Goal: Communication & Community: Ask a question

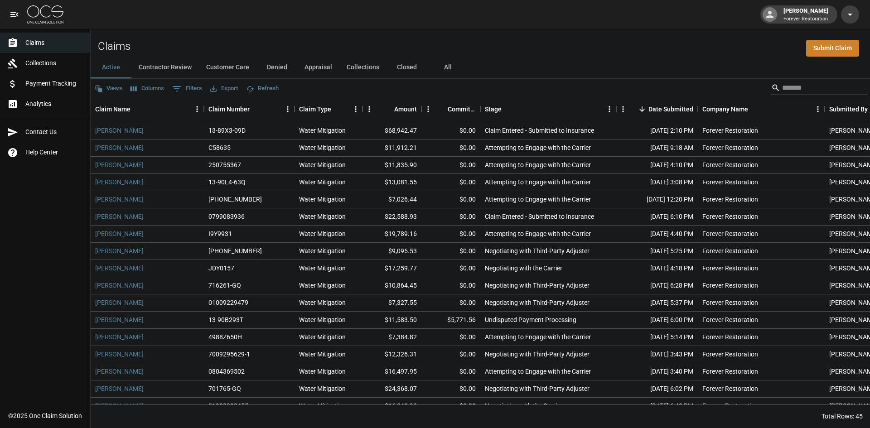
click at [771, 82] on div "Search" at bounding box center [819, 88] width 97 height 15
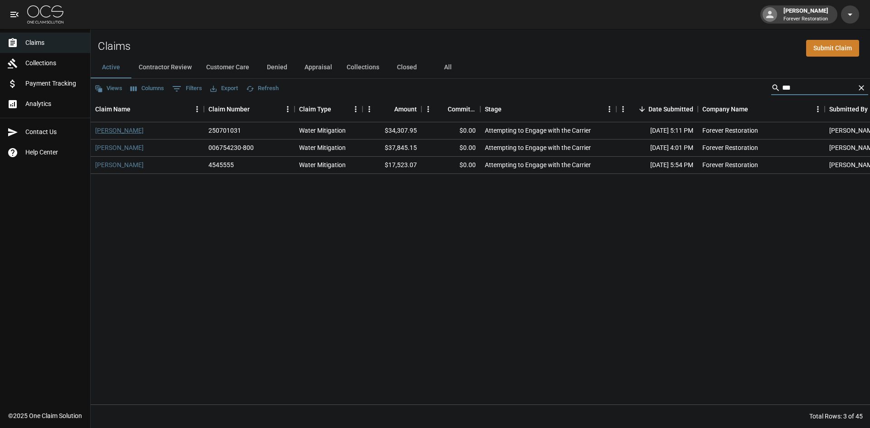
type input "***"
click at [118, 128] on link "[PERSON_NAME]" at bounding box center [119, 130] width 48 height 9
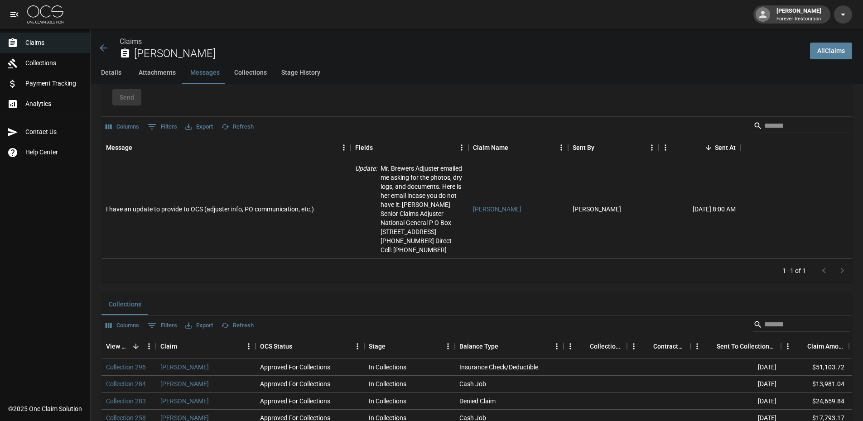
scroll to position [719, 0]
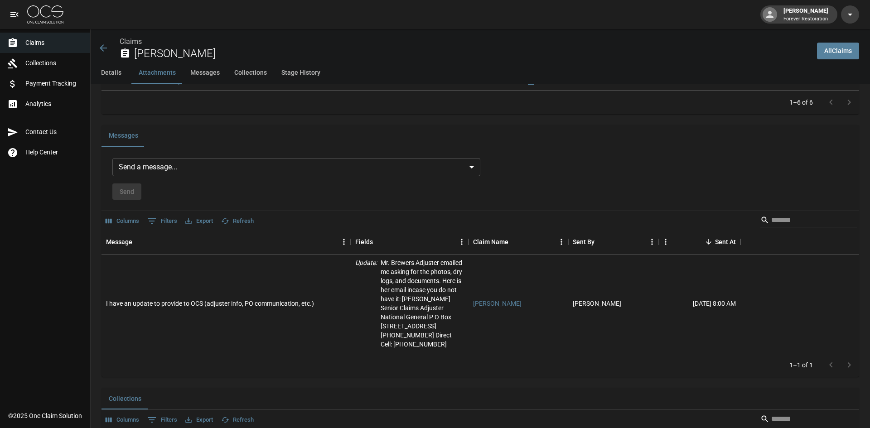
click at [270, 160] on body "[PERSON_NAME] Forever Restoration Claims Collections Payment Tracking Analytics…" at bounding box center [435, 10] width 870 height 1458
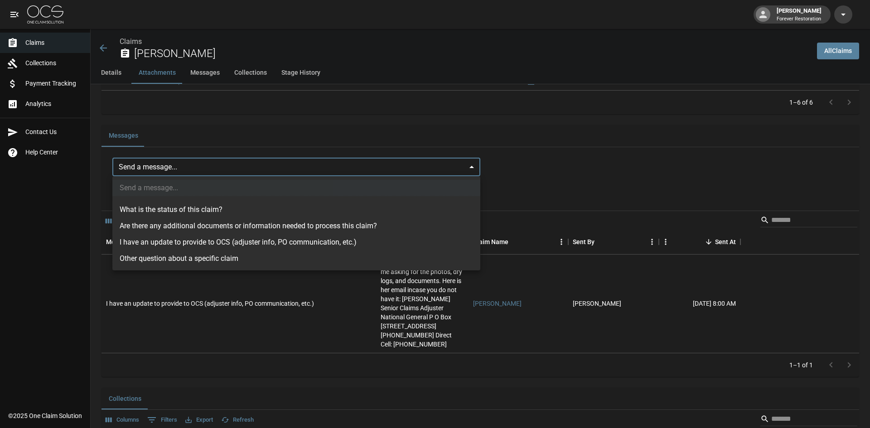
click at [232, 244] on li "I have an update to provide to OCS (adjuster info, PO communication, etc.)" at bounding box center [296, 242] width 368 height 16
type input "**********"
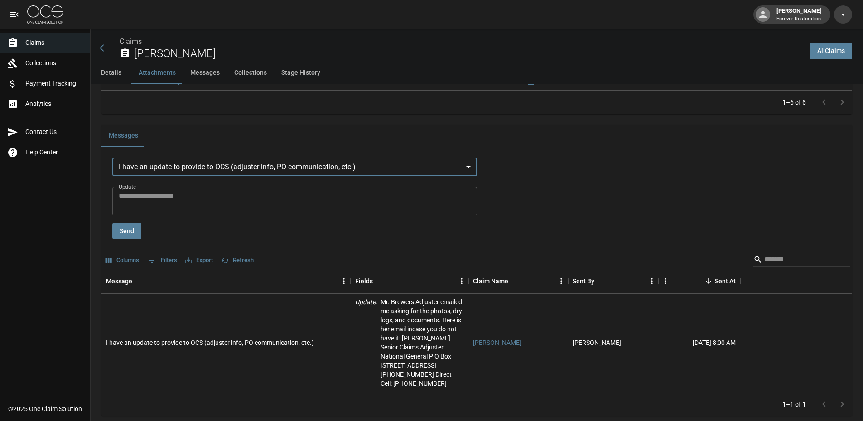
click at [231, 197] on textarea "Update" at bounding box center [295, 201] width 352 height 21
type textarea "*"
click at [213, 123] on div "Details Claim Information Name [PERSON_NAME] Claim Number 250701031 Claim Type …" at bounding box center [472, 66] width 762 height 1403
click at [29, 46] on span "Claims" at bounding box center [54, 43] width 58 height 10
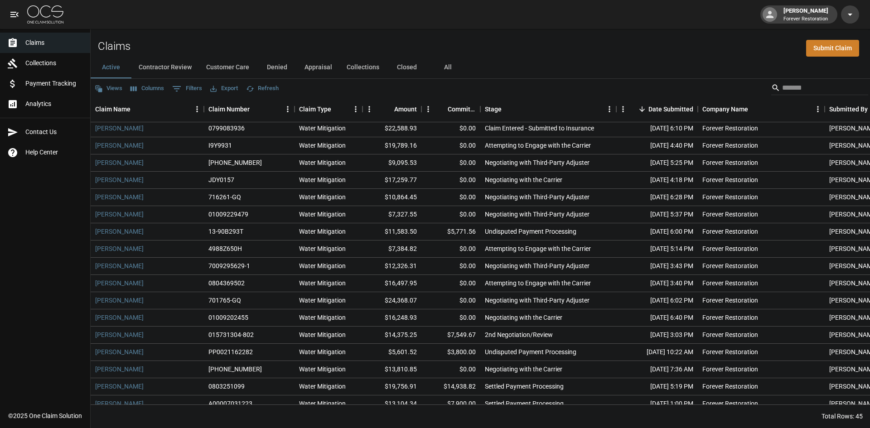
scroll to position [91, 0]
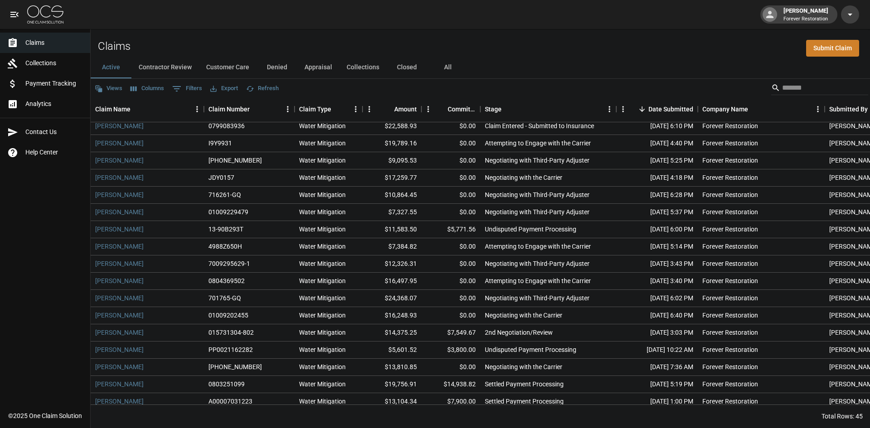
click at [451, 59] on button "All" at bounding box center [447, 68] width 41 height 22
click at [812, 90] on input "Search" at bounding box center [818, 88] width 73 height 15
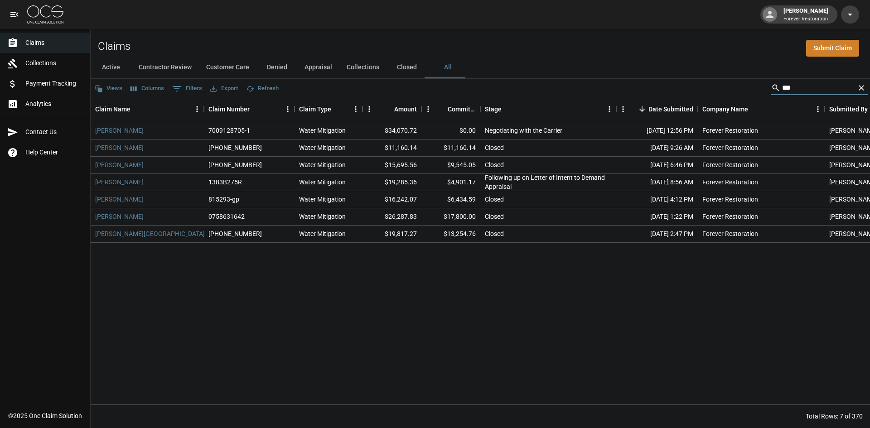
type input "***"
click at [124, 180] on link "[PERSON_NAME]" at bounding box center [119, 182] width 48 height 9
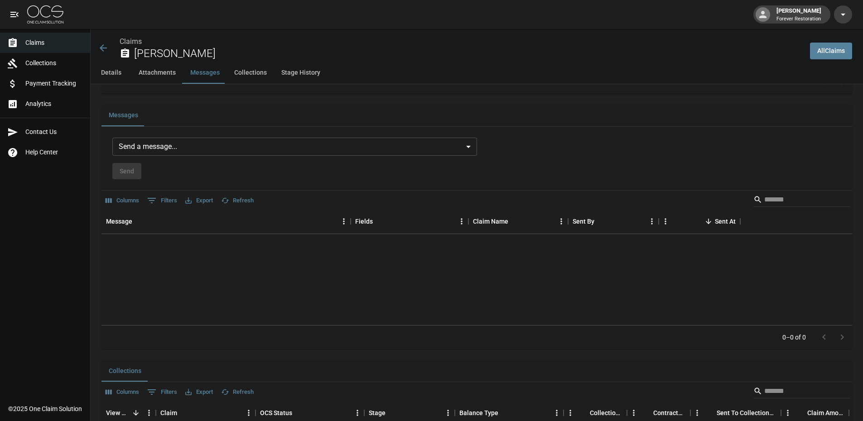
scroll to position [770, 0]
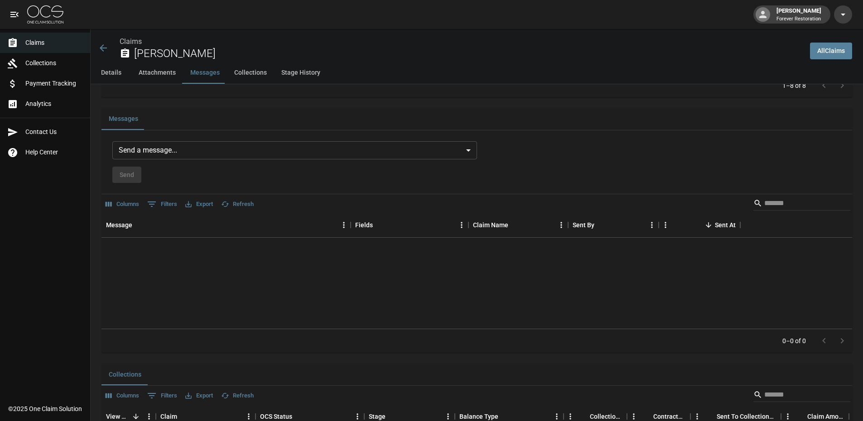
click at [218, 150] on body "[PERSON_NAME] Forever Restoration Claims Collections Payment Tracking Analytics…" at bounding box center [431, 36] width 863 height 1612
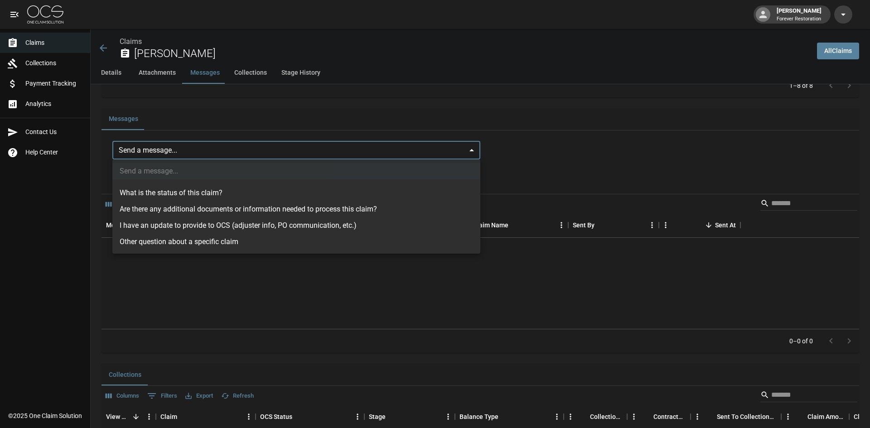
click at [190, 226] on li "I have an update to provide to OCS (adjuster info, PO communication, etc.)" at bounding box center [296, 226] width 368 height 16
type input "**********"
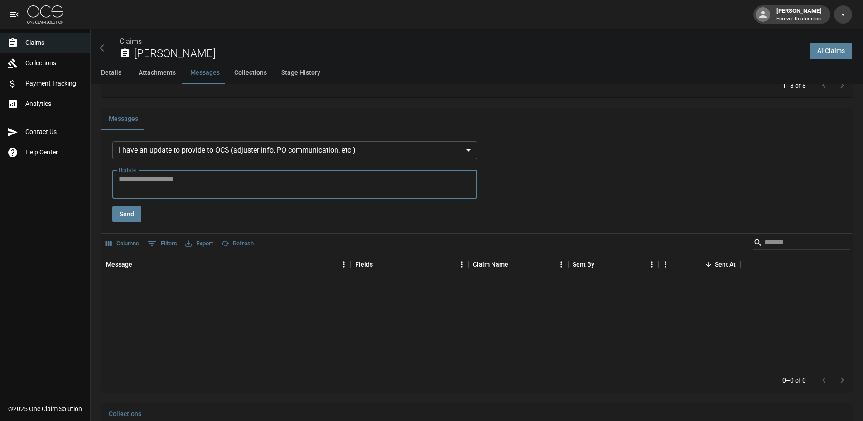
click at [169, 183] on textarea "Update" at bounding box center [295, 184] width 352 height 21
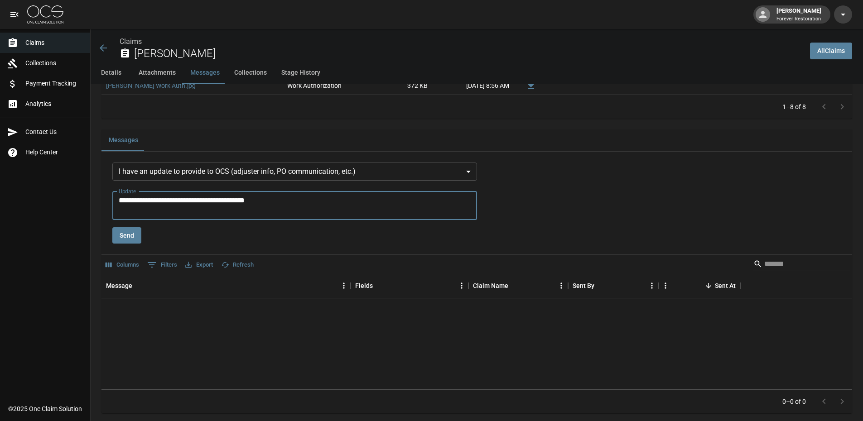
scroll to position [816, 0]
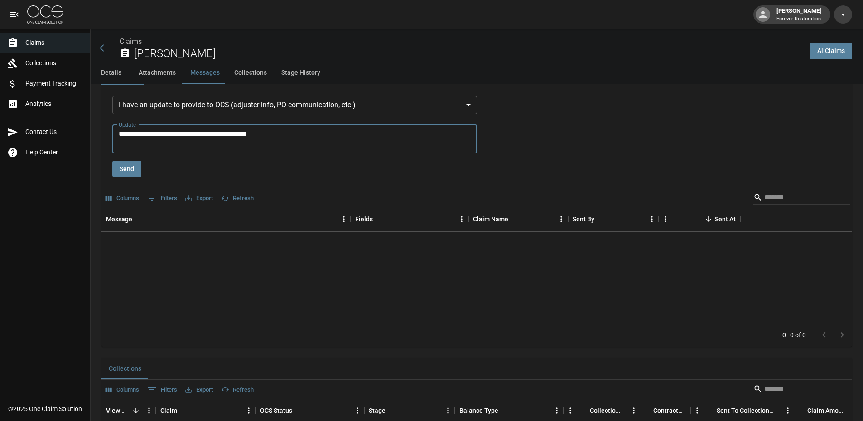
type textarea "**********"
click at [130, 176] on button "Send" at bounding box center [126, 169] width 29 height 17
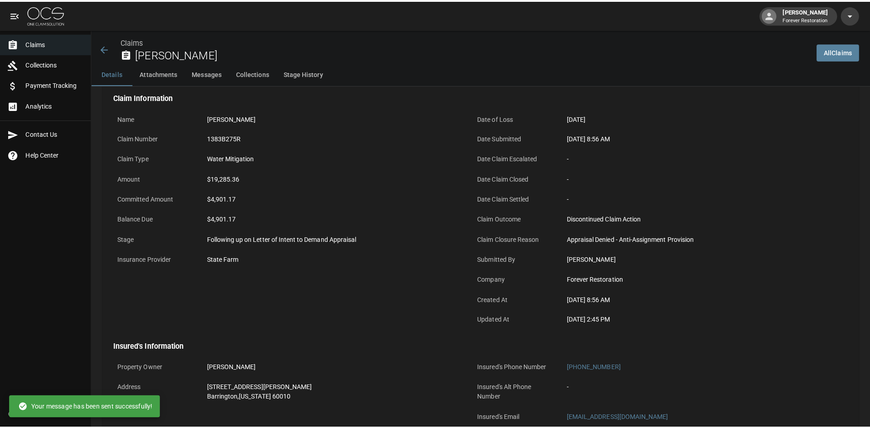
scroll to position [0, 0]
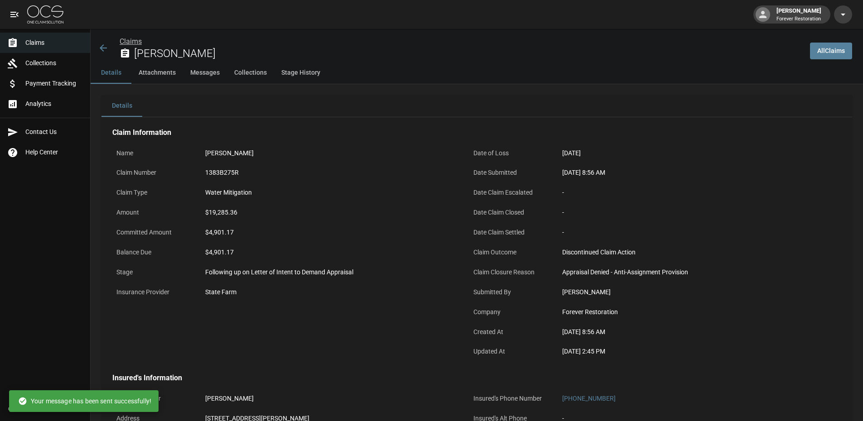
click at [133, 39] on link "Claims" at bounding box center [131, 41] width 22 height 9
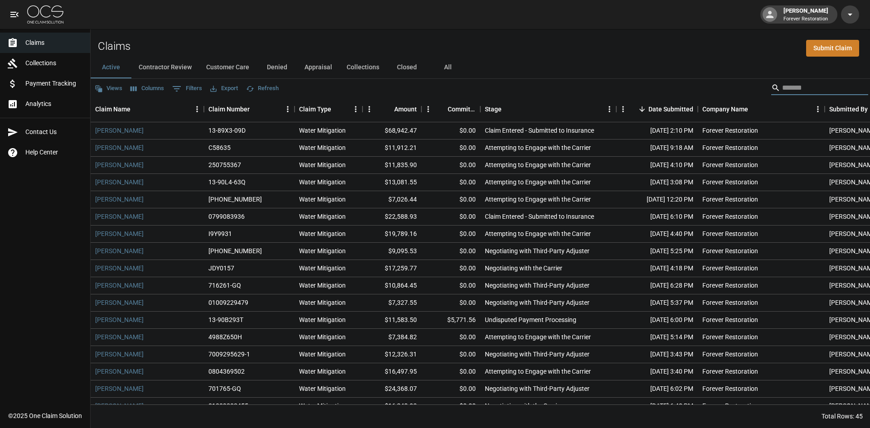
click at [782, 82] on input "Search" at bounding box center [818, 88] width 73 height 15
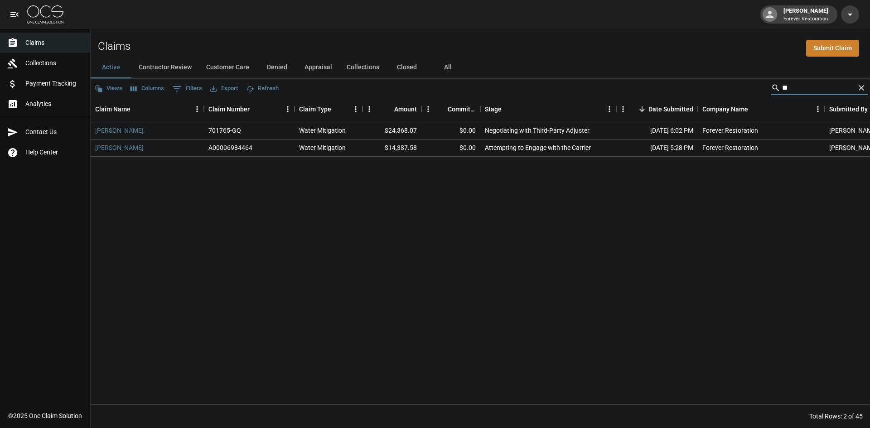
type input "*"
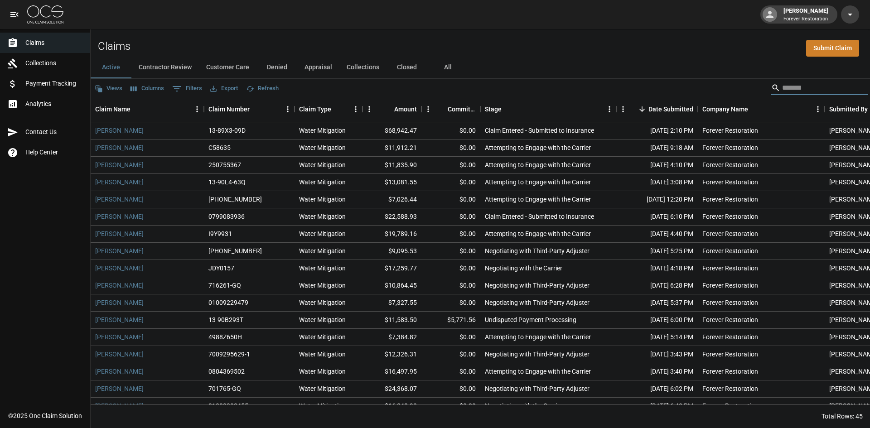
click at [231, 67] on button "Customer Care" at bounding box center [228, 68] width 58 height 22
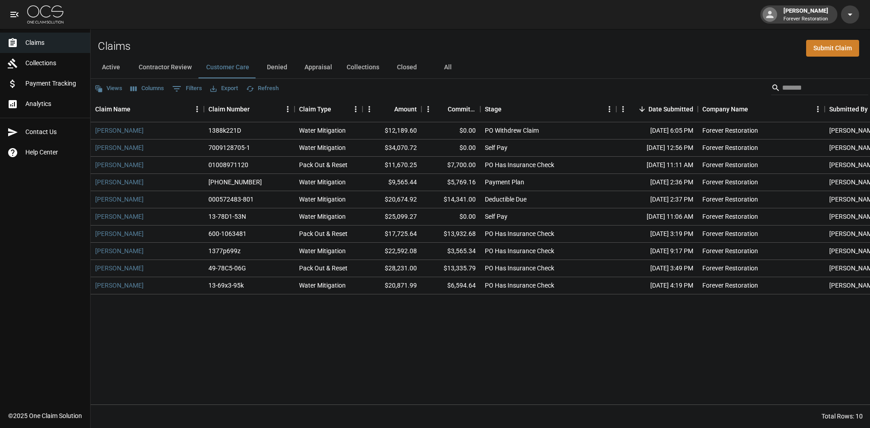
click at [35, 42] on span "Claims" at bounding box center [54, 43] width 58 height 10
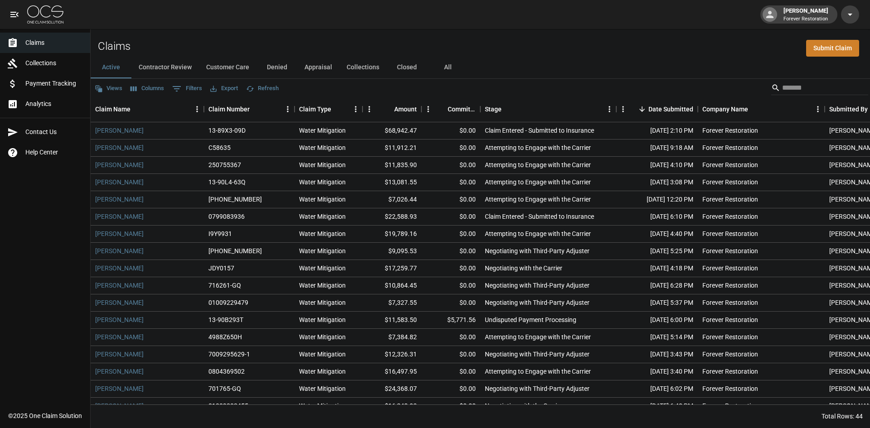
click at [239, 65] on button "Customer Care" at bounding box center [228, 68] width 58 height 22
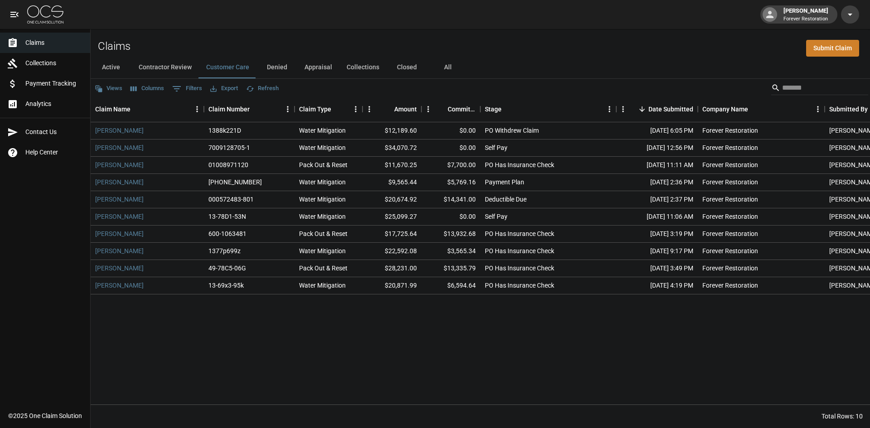
click at [111, 62] on button "Active" at bounding box center [111, 68] width 41 height 22
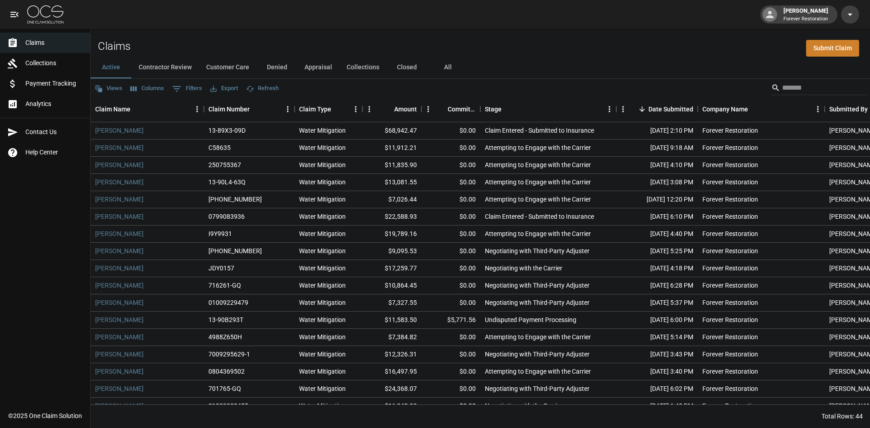
click at [228, 62] on button "Customer Care" at bounding box center [228, 68] width 58 height 22
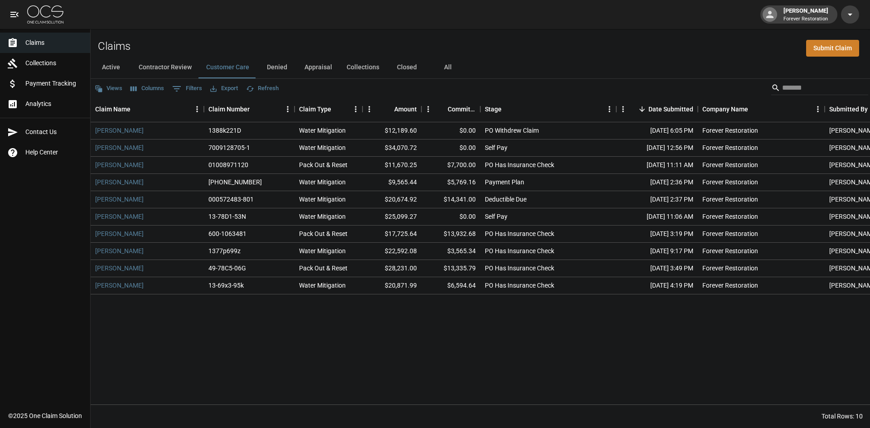
click at [116, 66] on button "Active" at bounding box center [111, 68] width 41 height 22
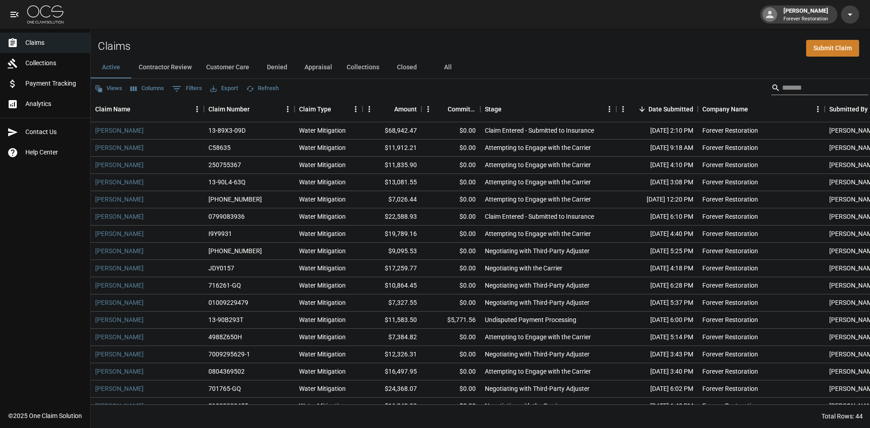
click at [784, 83] on input "Search" at bounding box center [818, 88] width 73 height 15
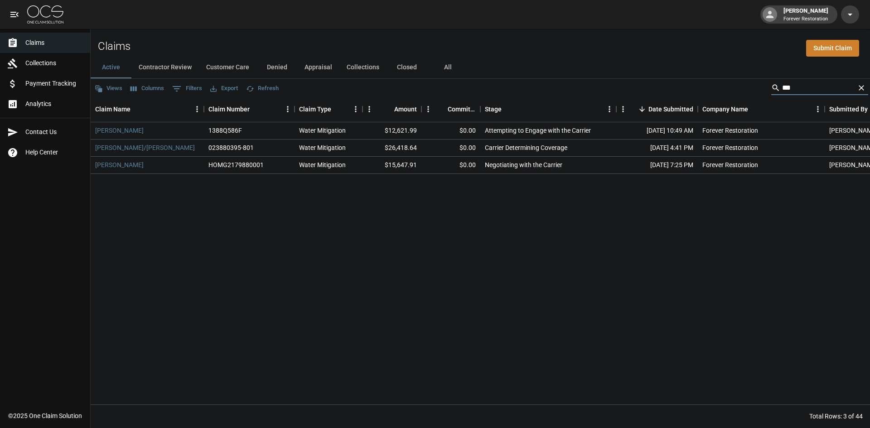
type input "***"
click at [448, 64] on button "All" at bounding box center [447, 68] width 41 height 22
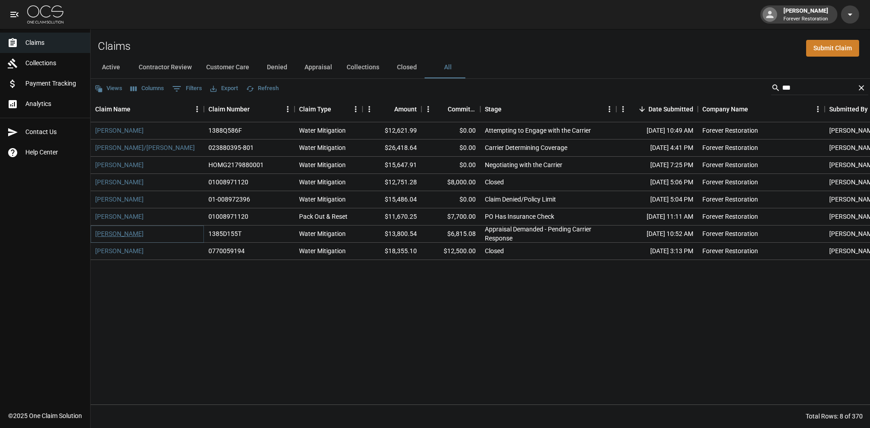
click at [98, 233] on link "[PERSON_NAME]" at bounding box center [119, 233] width 48 height 9
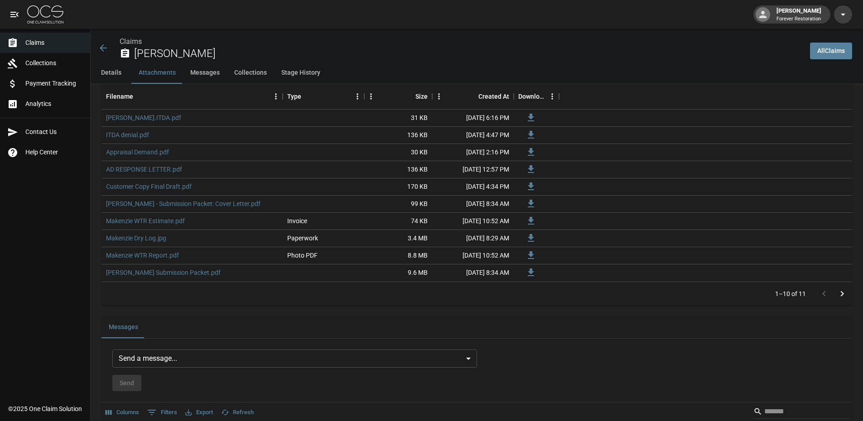
scroll to position [640, 0]
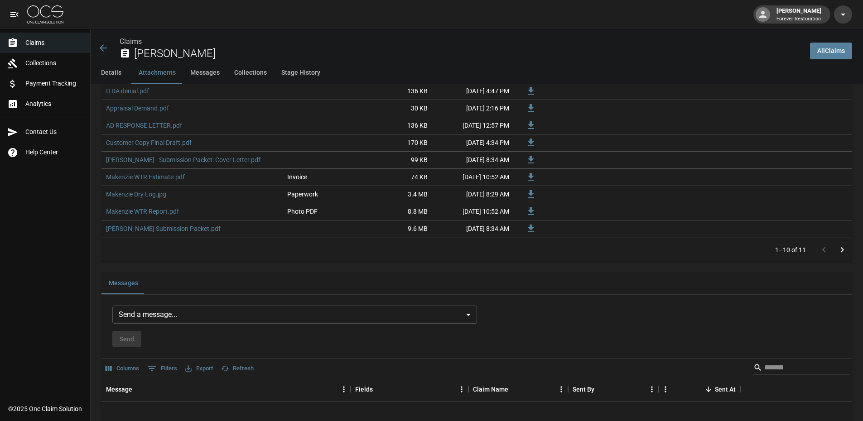
click at [304, 314] on body "[PERSON_NAME] Forever Restoration Claims Collections Payment Tracking Analytics…" at bounding box center [431, 231] width 863 height 1742
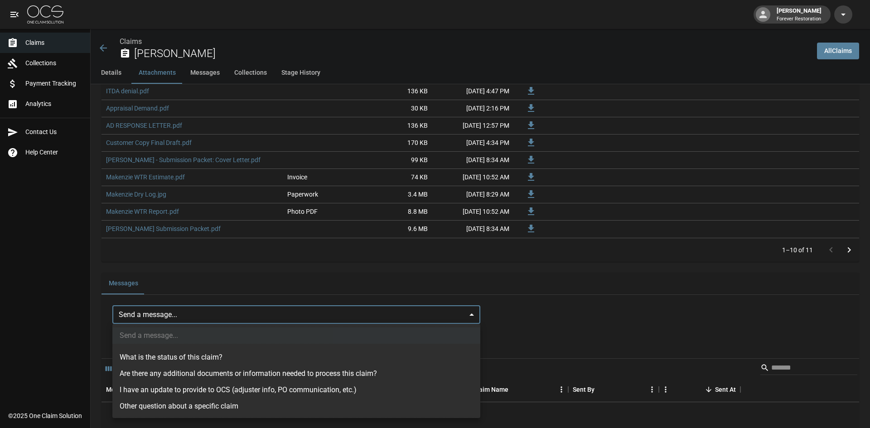
click at [209, 359] on li "What is the status of this claim?" at bounding box center [296, 357] width 368 height 16
type input "**********"
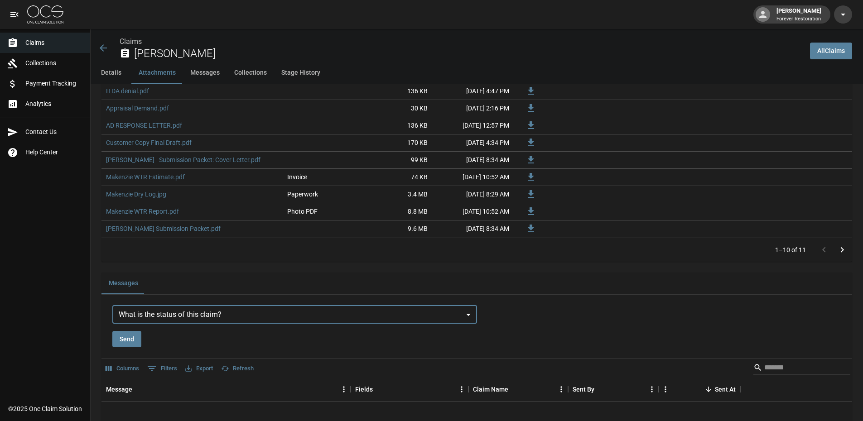
click at [131, 339] on button "Send" at bounding box center [126, 339] width 29 height 17
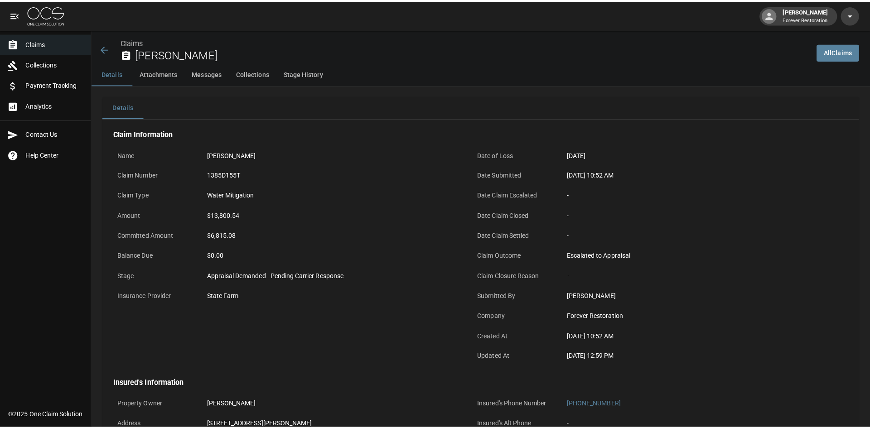
scroll to position [0, 0]
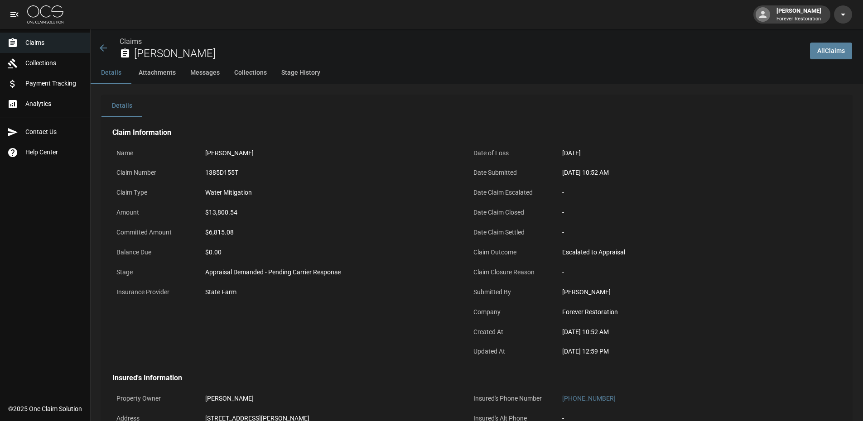
click at [97, 45] on div "Claims [PERSON_NAME]" at bounding box center [447, 45] width 712 height 33
click at [108, 46] on icon at bounding box center [103, 48] width 11 height 11
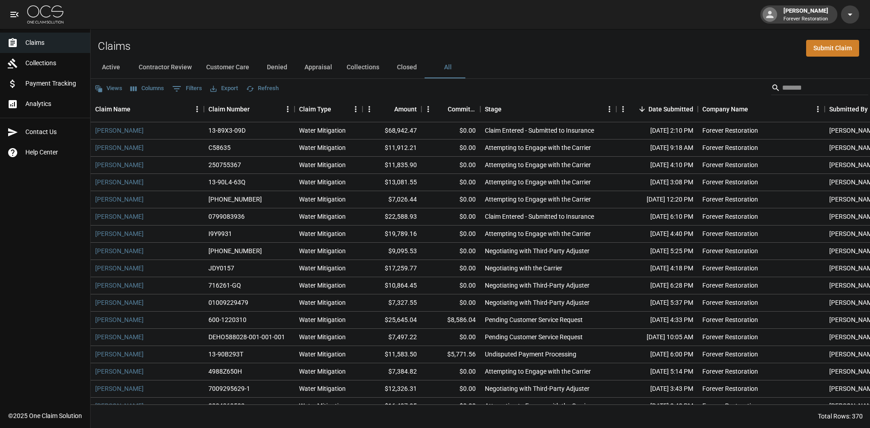
click at [111, 72] on button "Active" at bounding box center [111, 68] width 41 height 22
